Goal: Download file/media

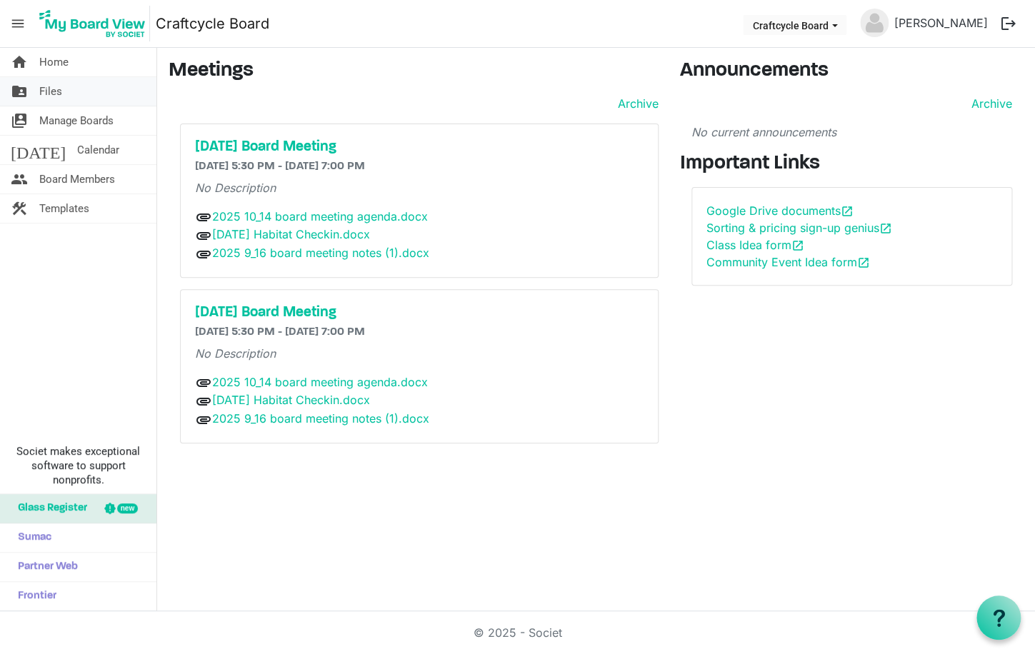
click at [59, 93] on span "Files" at bounding box center [50, 91] width 23 height 29
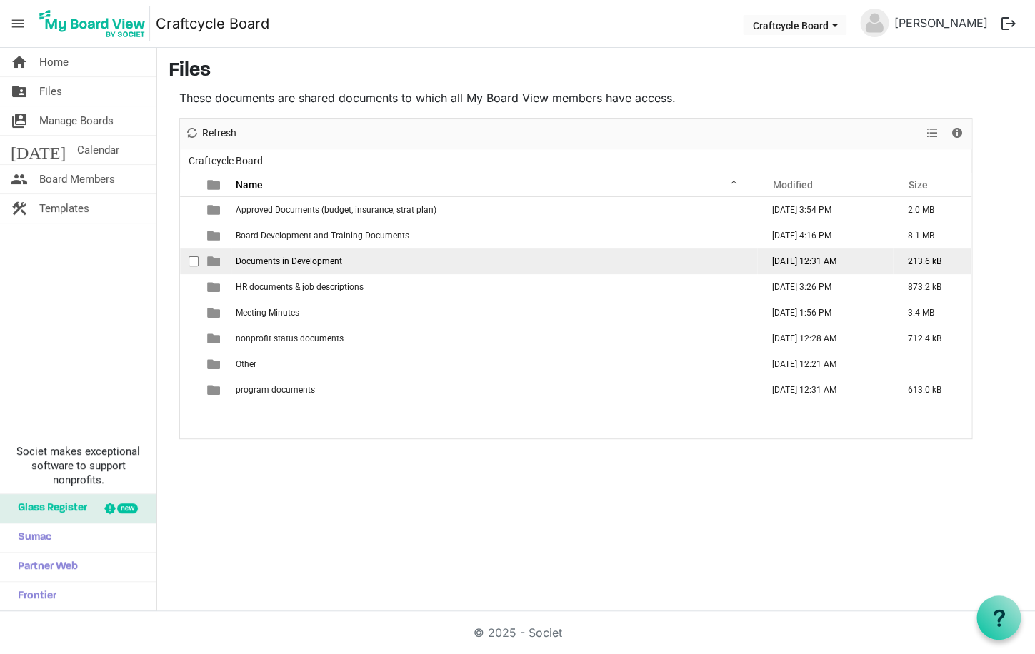
click at [300, 259] on span "Documents in Development" at bounding box center [289, 261] width 106 height 10
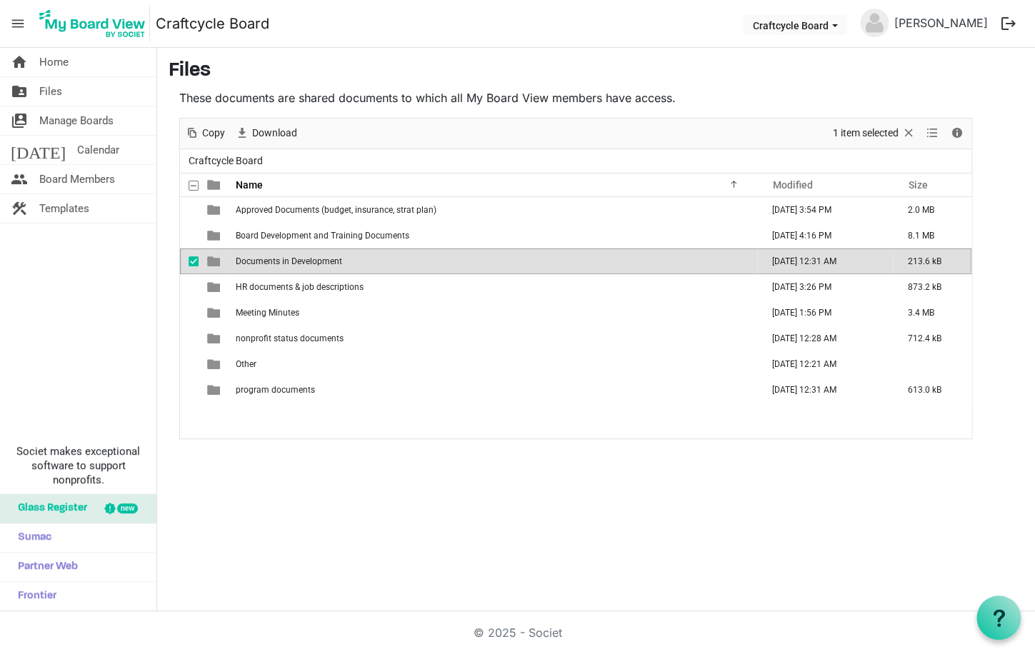
click at [211, 259] on span "is template cell column header type" at bounding box center [213, 261] width 13 height 13
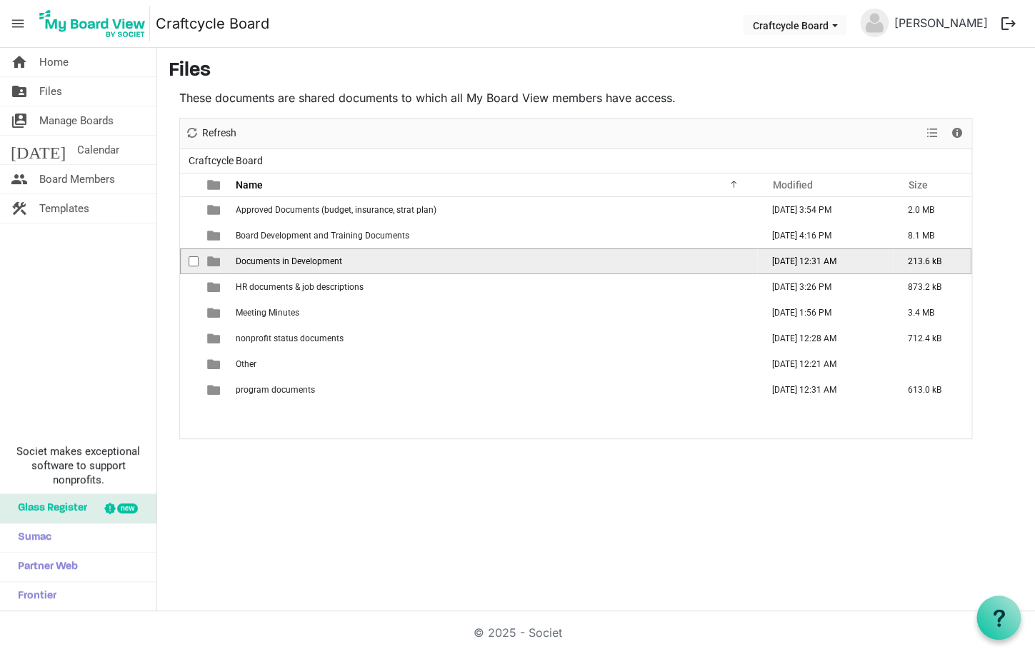
click at [211, 259] on span "is template cell column header type" at bounding box center [213, 261] width 13 height 13
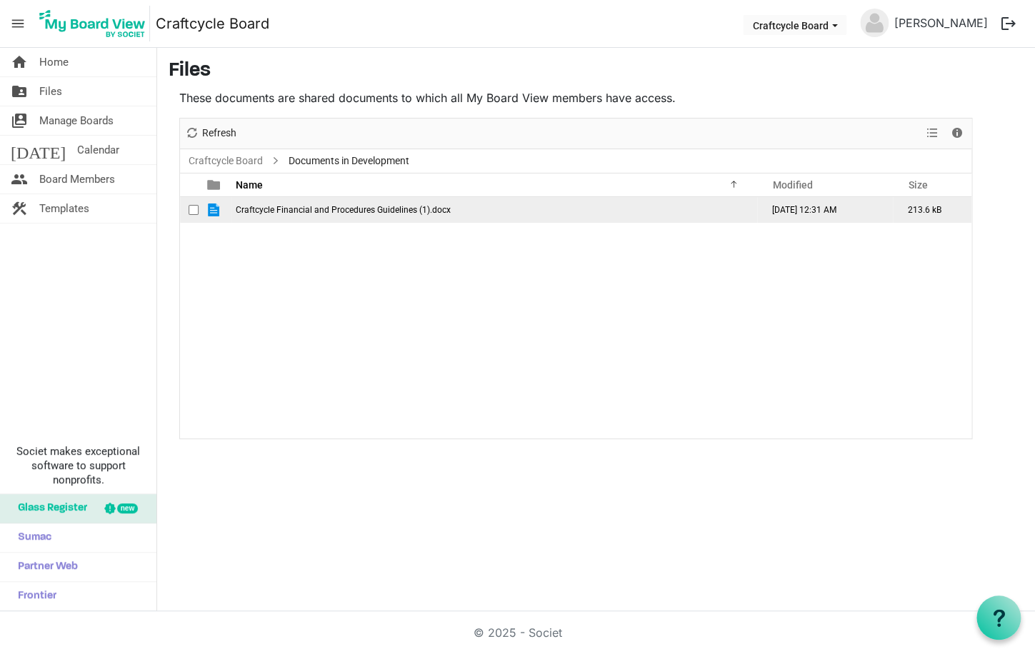
click at [280, 209] on span "Craftcycle Financial and Procedures Guidelines (1).docx" at bounding box center [343, 210] width 215 height 10
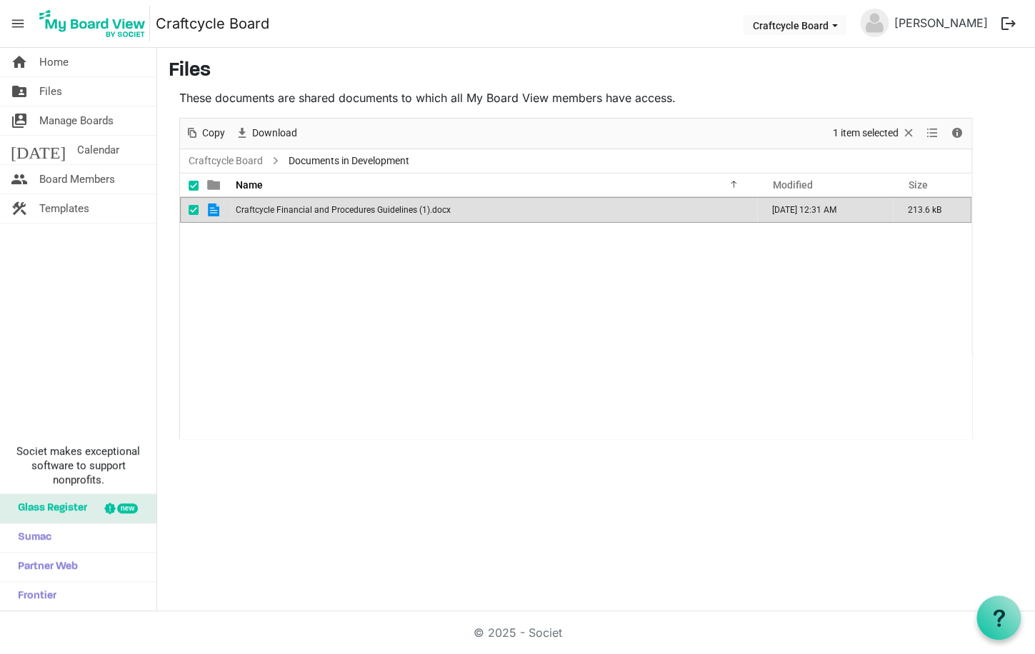
click at [280, 209] on span "Craftcycle Financial and Procedures Guidelines (1).docx" at bounding box center [343, 210] width 215 height 10
